Goal: Task Accomplishment & Management: Manage account settings

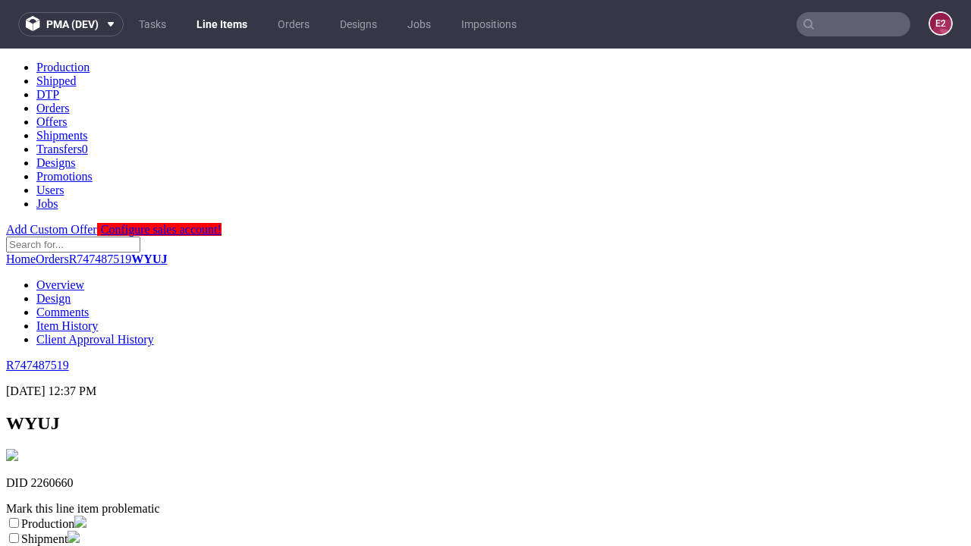
scroll to position [267, 0]
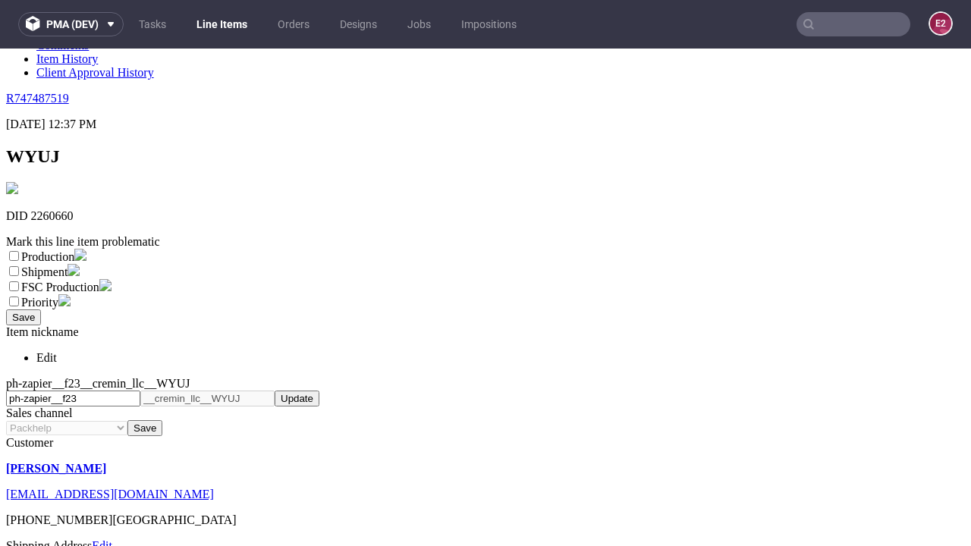
select select "dtp_ca_needed"
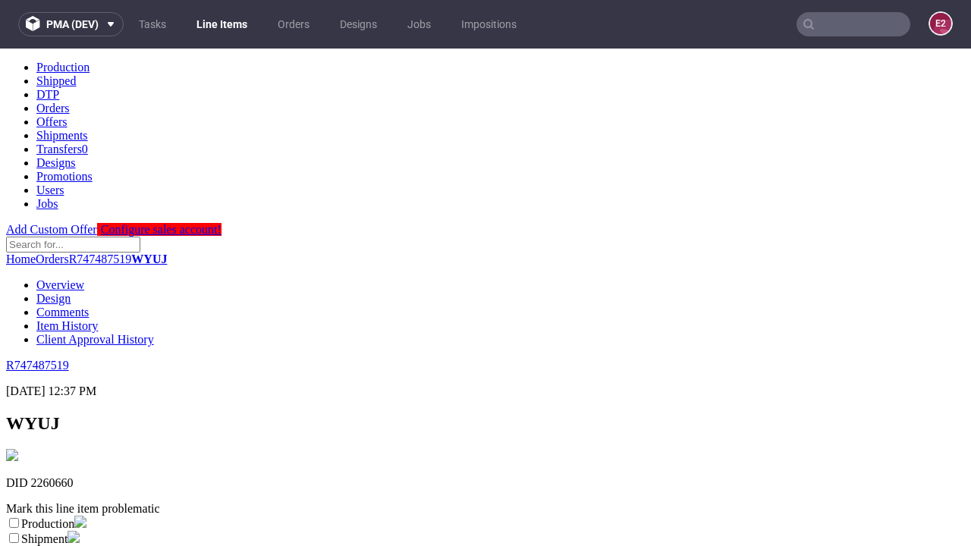
scroll to position [0, 0]
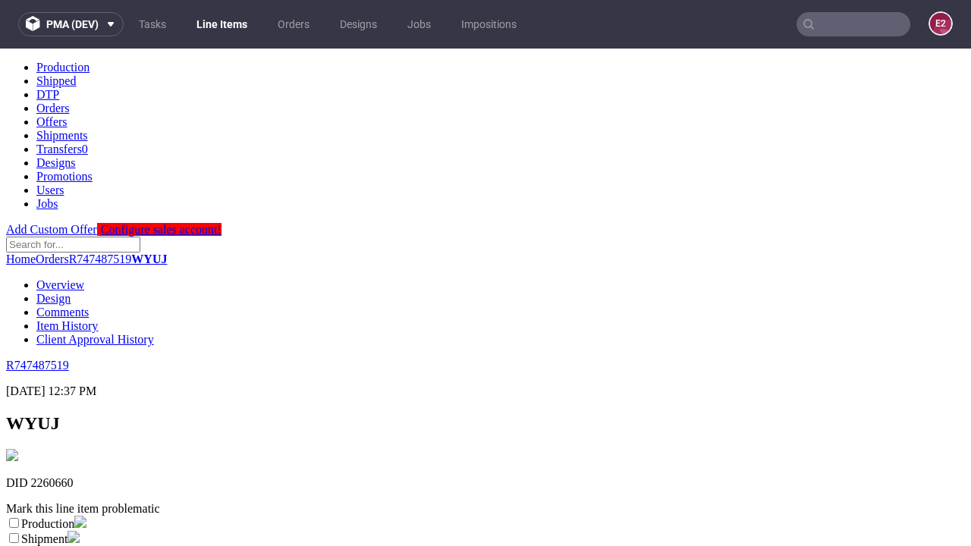
checkbox input "true"
